Goal: Check status: Check status

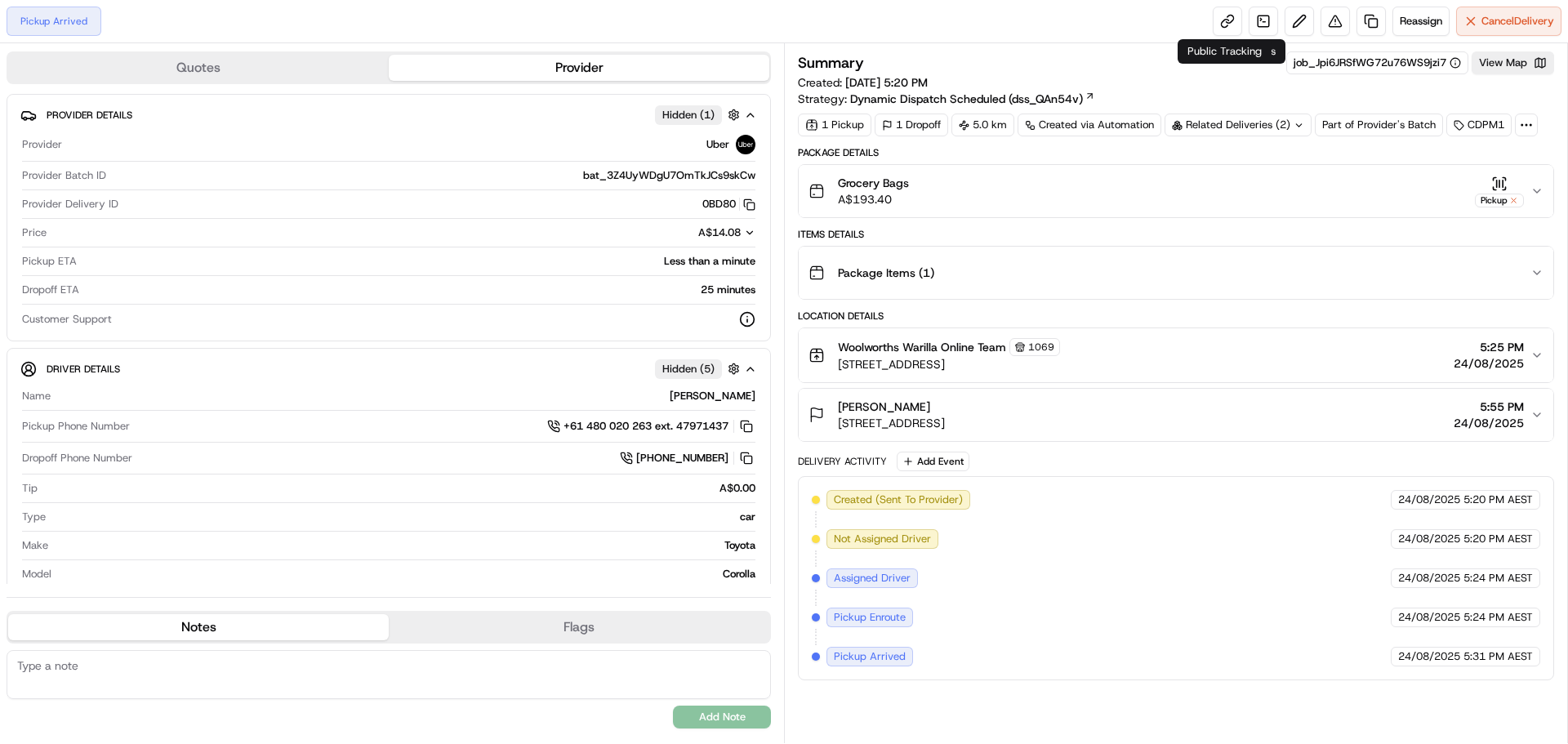
click at [1206, 24] on div "Pickup Arrived Reassign Cancel Delivery" at bounding box center [784, 21] width 1568 height 44
click at [1215, 20] on link at bounding box center [1227, 20] width 29 height 29
